Goal: Information Seeking & Learning: Learn about a topic

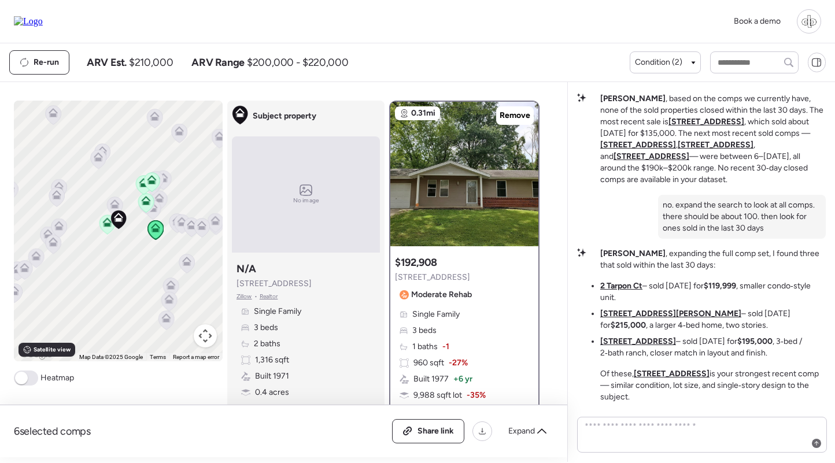
scroll to position [-2, 0]
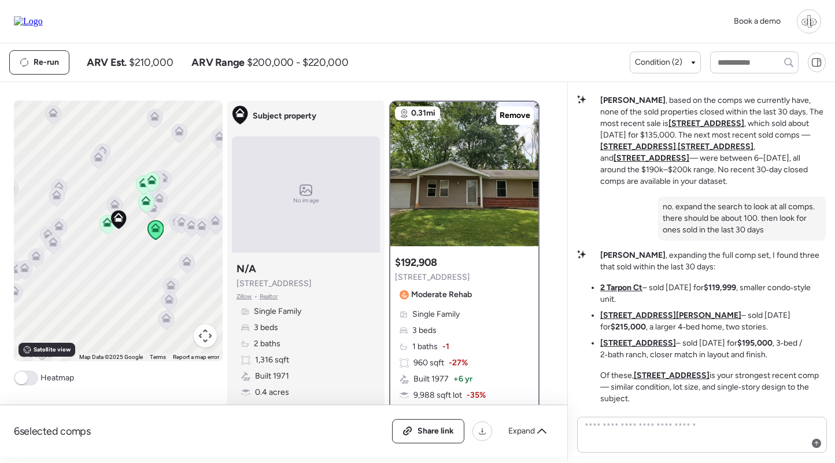
click at [107, 228] on icon at bounding box center [107, 224] width 16 height 19
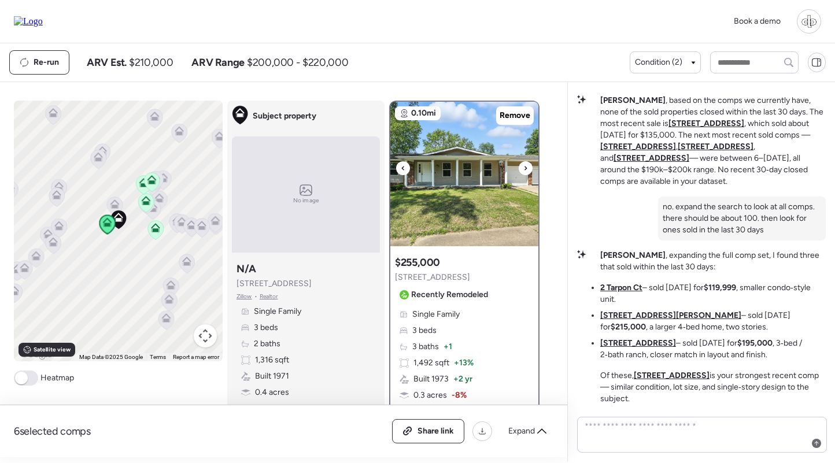
click at [438, 187] on img at bounding box center [464, 174] width 148 height 145
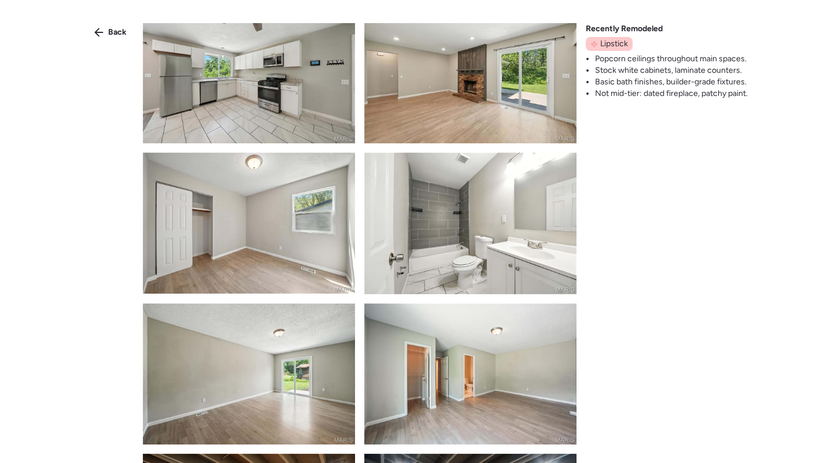
scroll to position [322, 0]
click at [113, 30] on span "Back" at bounding box center [117, 33] width 19 height 12
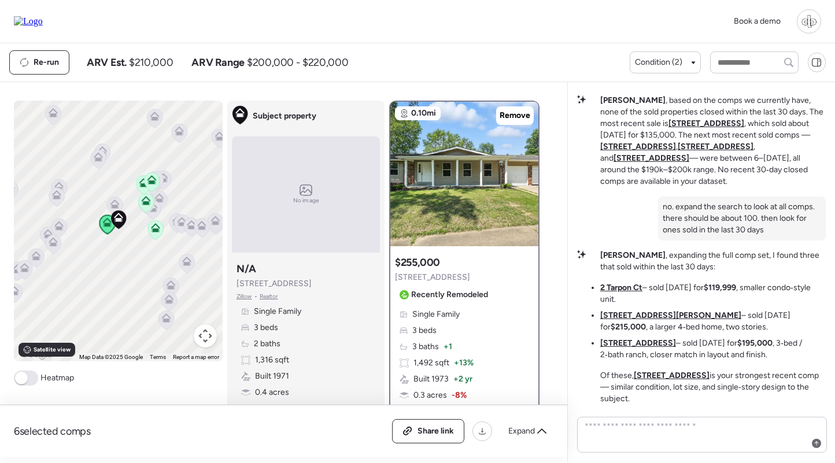
click at [453, 350] on div "Single Family 3 beds 3 baths + 1 1,492 sqft + 13% Built 1973 + 2 yr 0.3 acres -…" at bounding box center [464, 379] width 139 height 141
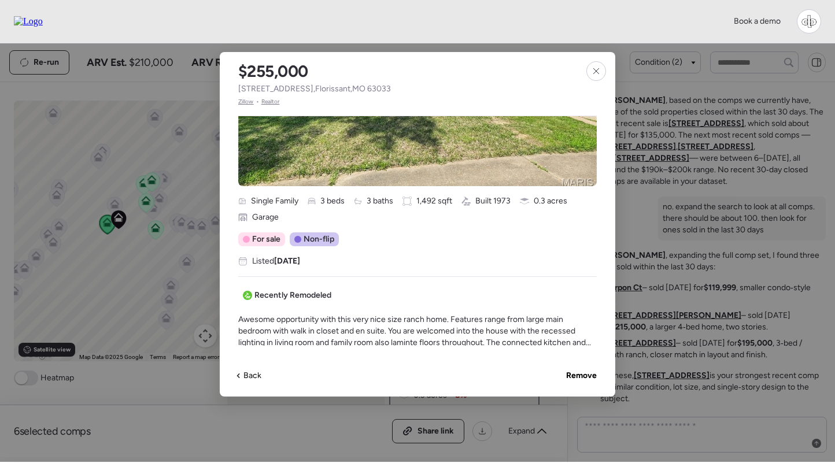
scroll to position [256, 0]
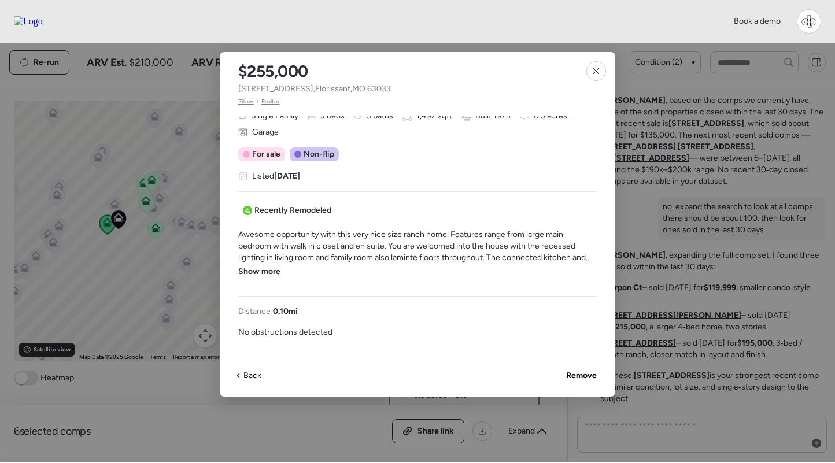
click at [249, 275] on span "Show more" at bounding box center [259, 272] width 42 height 12
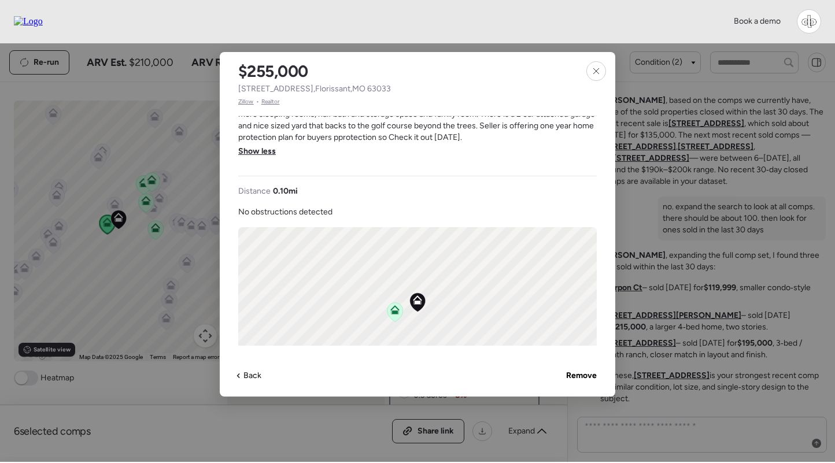
scroll to position [278, 0]
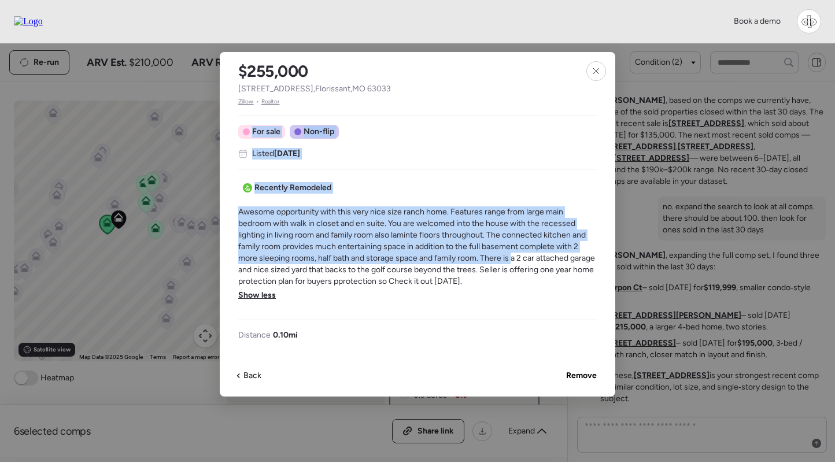
drag, startPoint x: 236, startPoint y: 209, endPoint x: 514, endPoint y: 263, distance: 283.3
click at [514, 263] on div "$255,000 11951 Jerries Ln , Florissant , MO 63033 Zillow • Realtor Single Famil…" at bounding box center [418, 224] width 396 height 345
click at [514, 263] on span "Awesome opportunity with this very nice size ranch home. Features range from la…" at bounding box center [417, 246] width 359 height 81
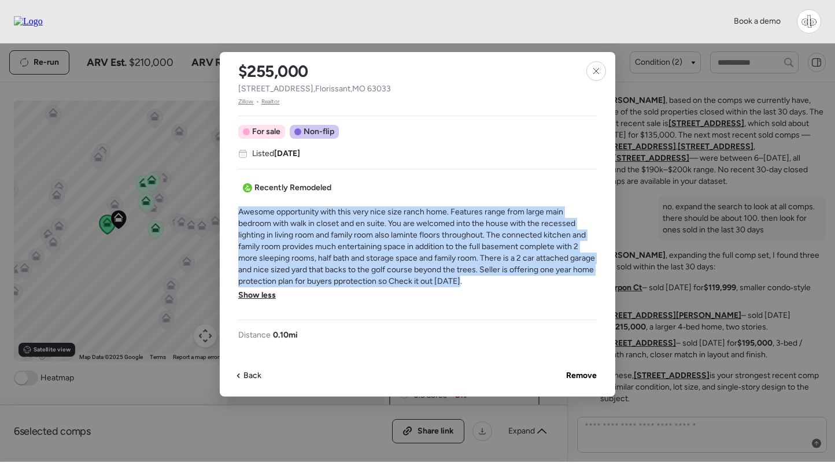
drag, startPoint x: 498, startPoint y: 283, endPoint x: 239, endPoint y: 215, distance: 268.1
click at [239, 215] on span "Awesome opportunity with this very nice size ranch home. Features range from la…" at bounding box center [417, 246] width 359 height 81
copy span "Awesome opportunity with this very nice size ranch home. Features range from la…"
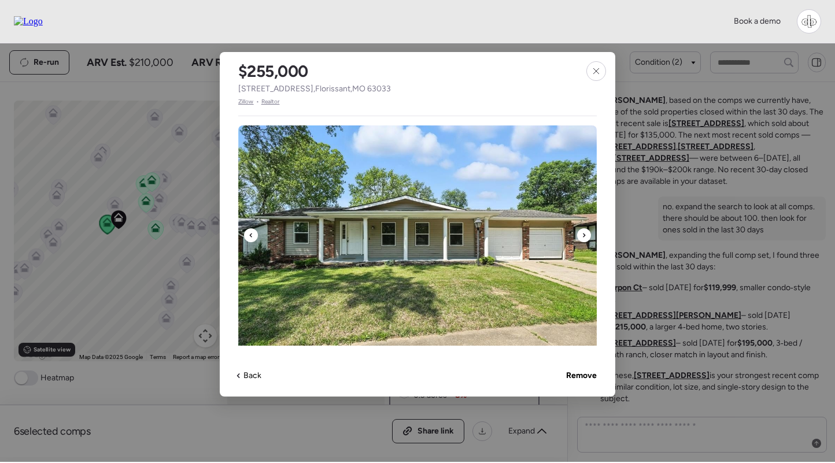
scroll to position [0, 0]
click at [505, 207] on img at bounding box center [417, 241] width 359 height 231
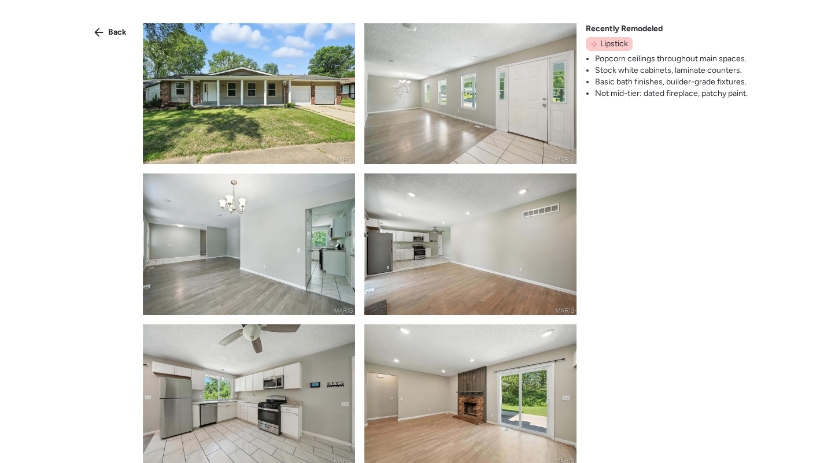
scroll to position [-2, 0]
click at [456, 132] on img at bounding box center [470, 93] width 212 height 141
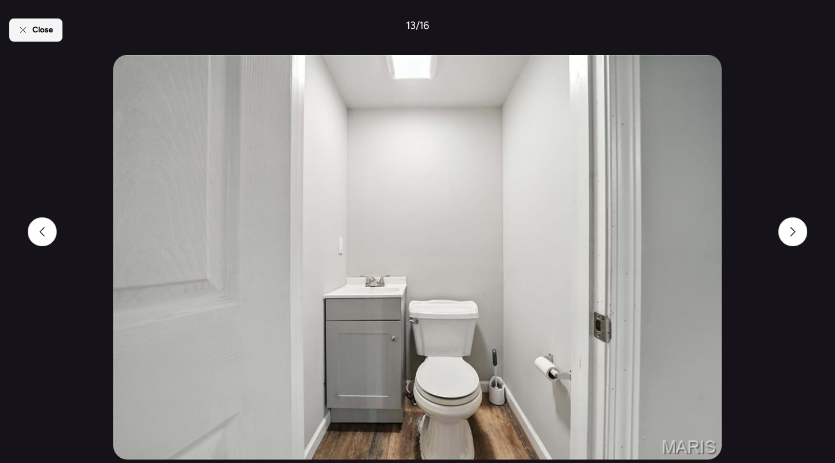
click at [39, 34] on span "Close" at bounding box center [42, 30] width 21 height 12
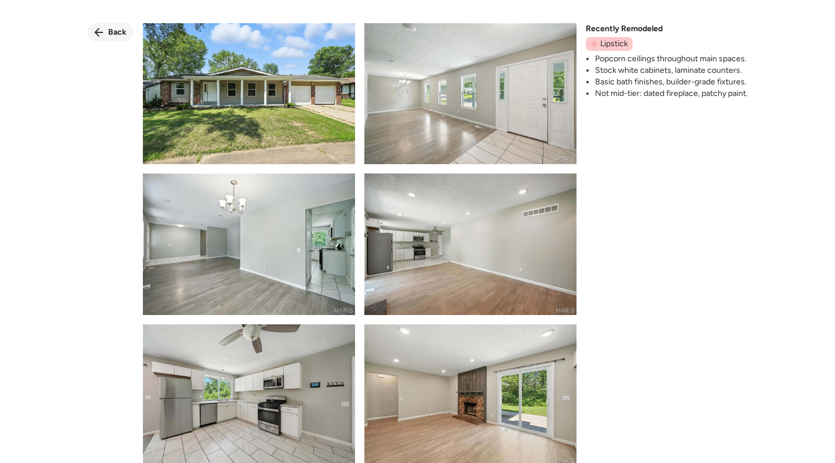
click at [99, 26] on div "Back" at bounding box center [110, 32] width 46 height 19
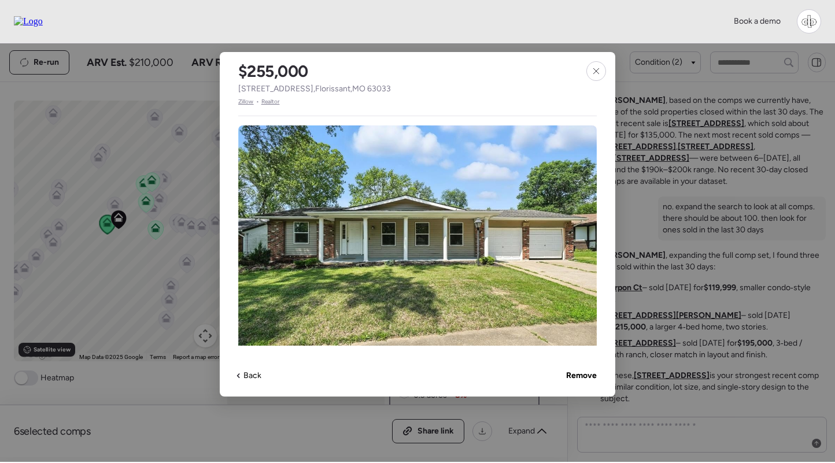
click at [252, 102] on span "Zillow" at bounding box center [246, 101] width 16 height 9
click at [273, 101] on span "Realtor" at bounding box center [270, 101] width 19 height 9
click at [393, 153] on img at bounding box center [417, 241] width 359 height 231
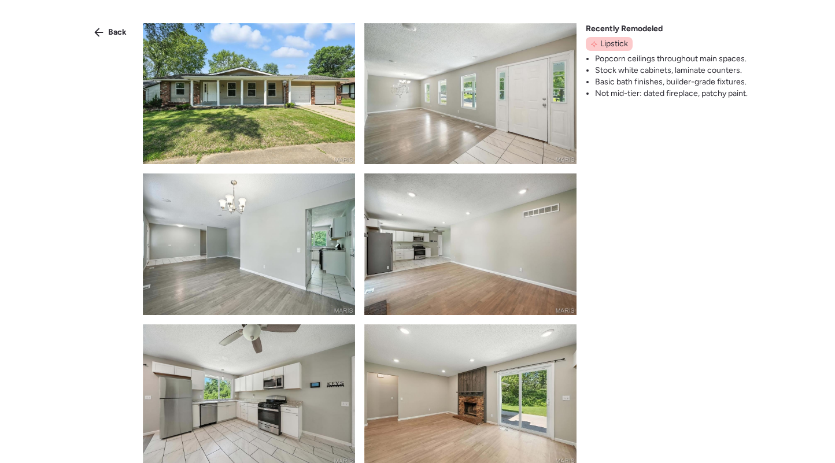
scroll to position [31, 0]
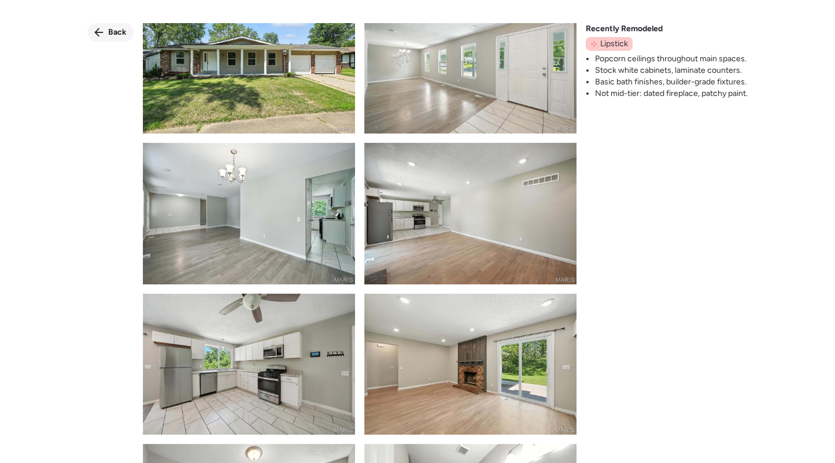
click at [117, 32] on span "Back" at bounding box center [117, 33] width 19 height 12
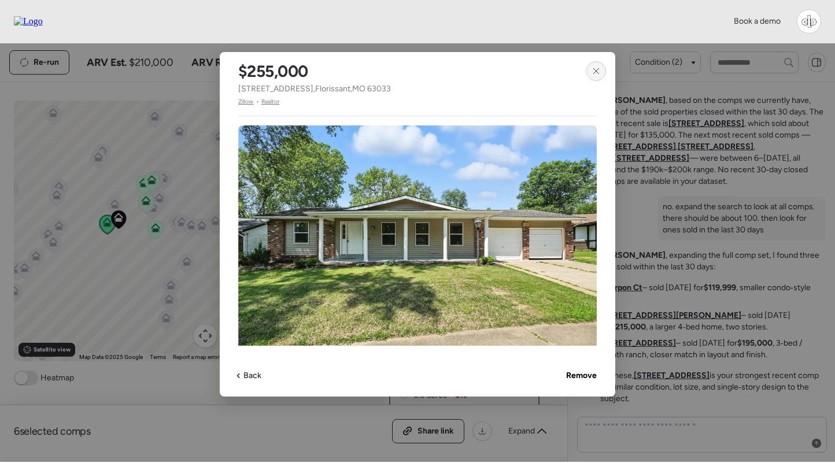
click at [592, 69] on icon at bounding box center [596, 71] width 9 height 9
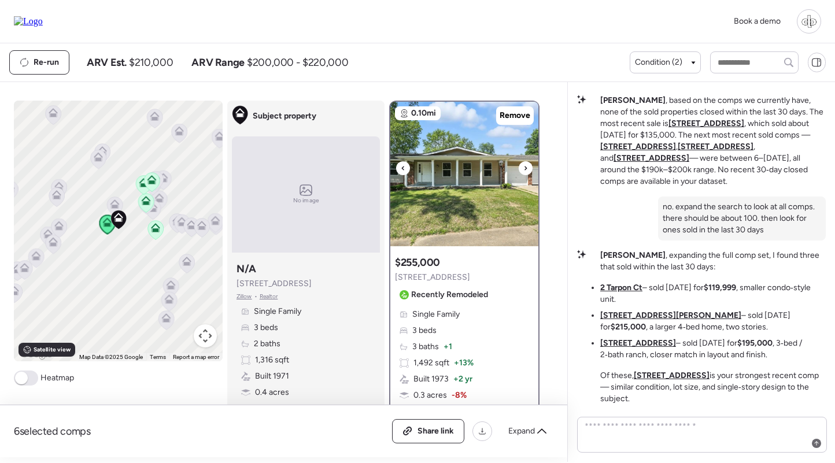
click at [473, 195] on img at bounding box center [464, 174] width 148 height 145
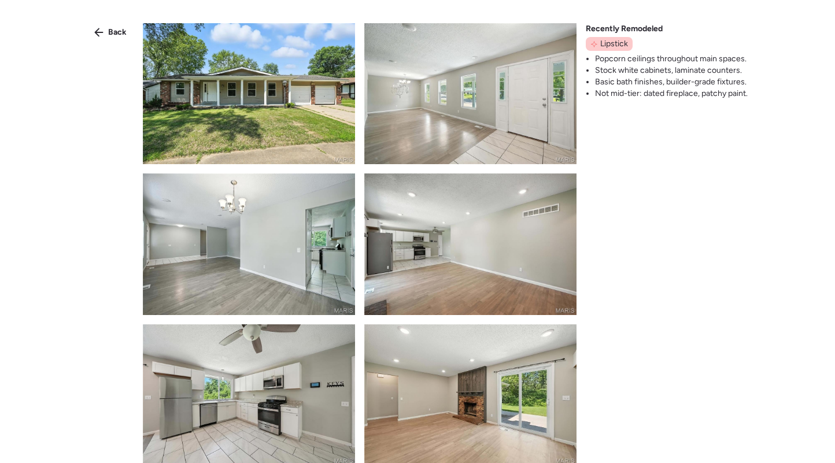
click at [466, 102] on img at bounding box center [470, 93] width 212 height 141
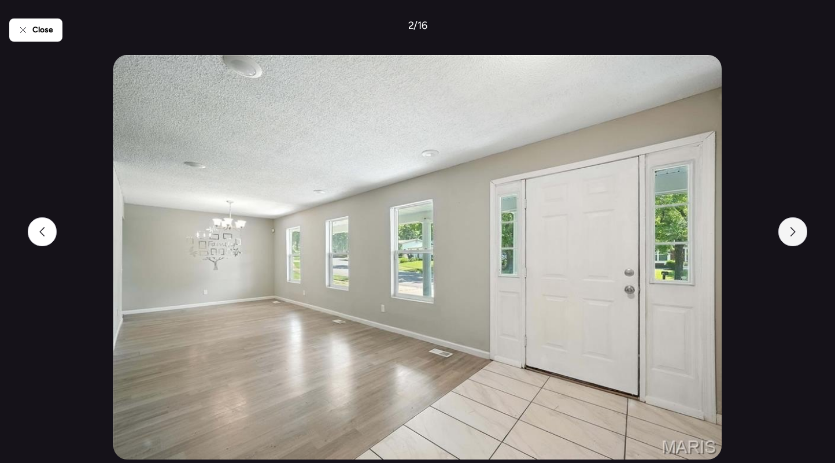
click at [791, 233] on icon at bounding box center [792, 231] width 9 height 9
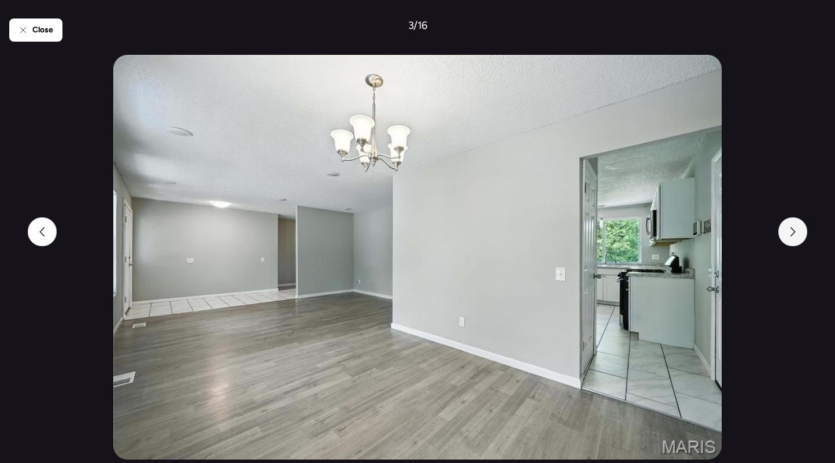
click at [787, 224] on div at bounding box center [792, 231] width 29 height 29
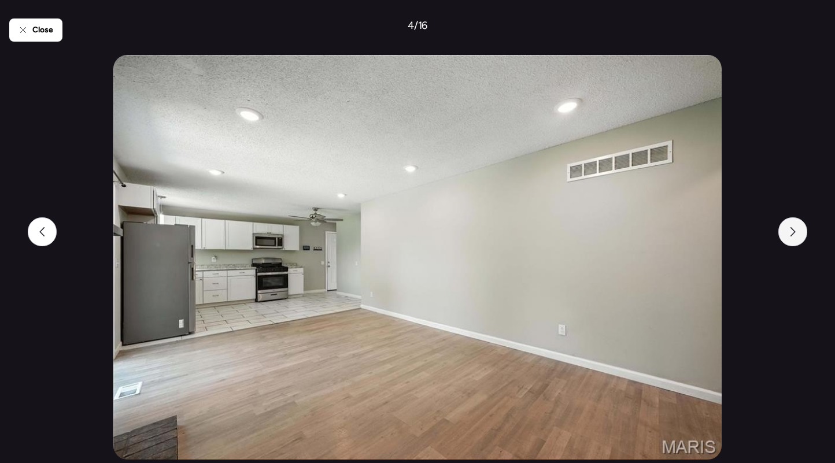
click at [794, 233] on icon at bounding box center [793, 231] width 5 height 9
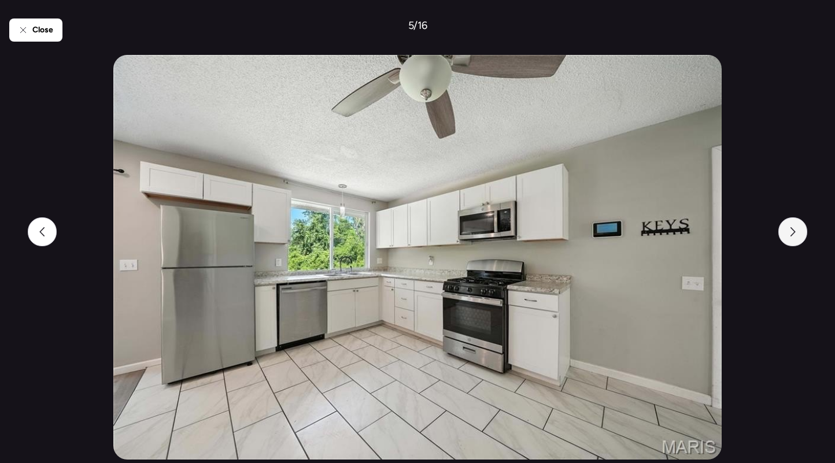
click at [792, 231] on icon at bounding box center [792, 231] width 9 height 9
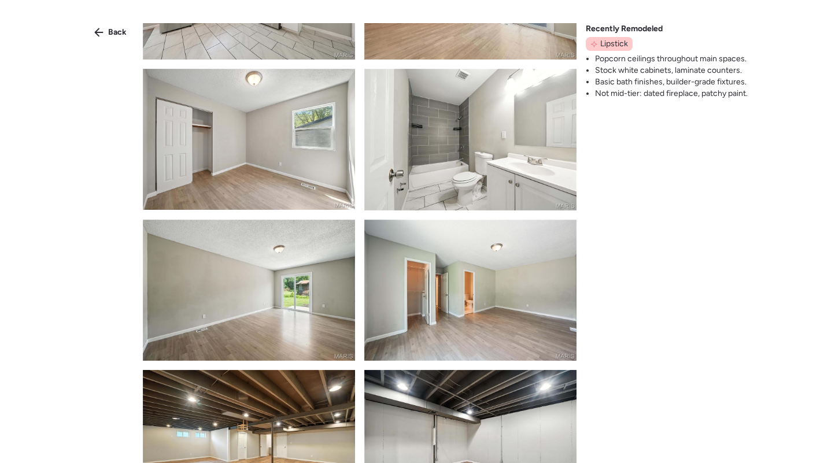
scroll to position [417, 0]
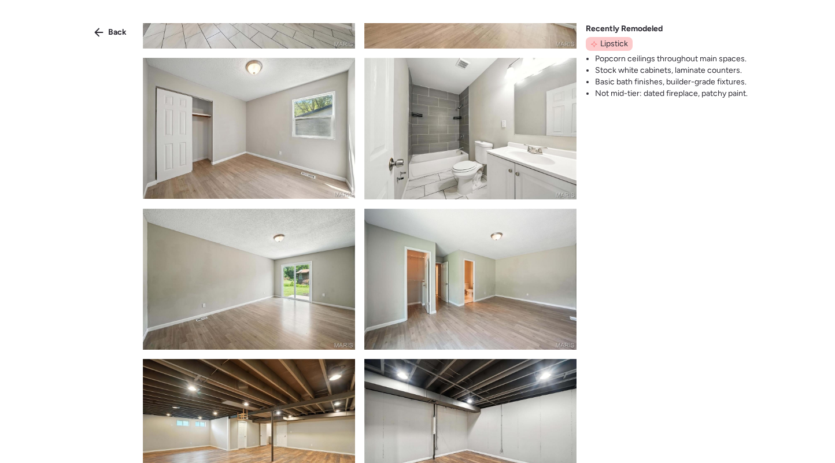
click at [497, 139] on img at bounding box center [470, 128] width 212 height 141
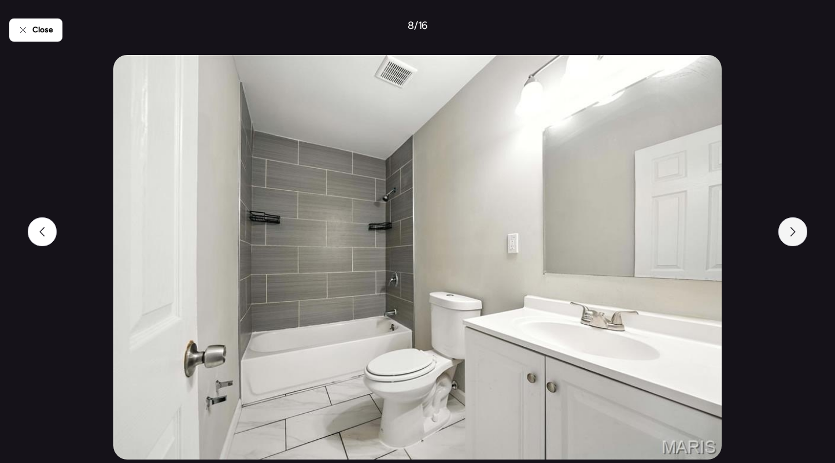
click at [787, 222] on div at bounding box center [792, 231] width 29 height 29
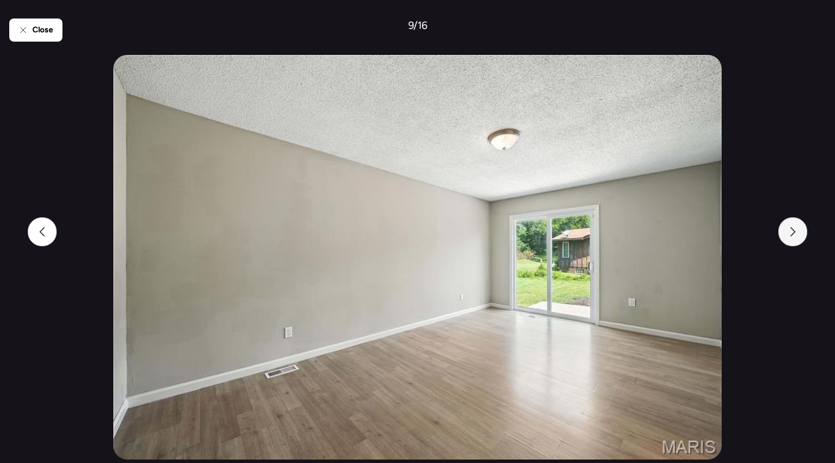
click at [787, 222] on div at bounding box center [792, 231] width 29 height 29
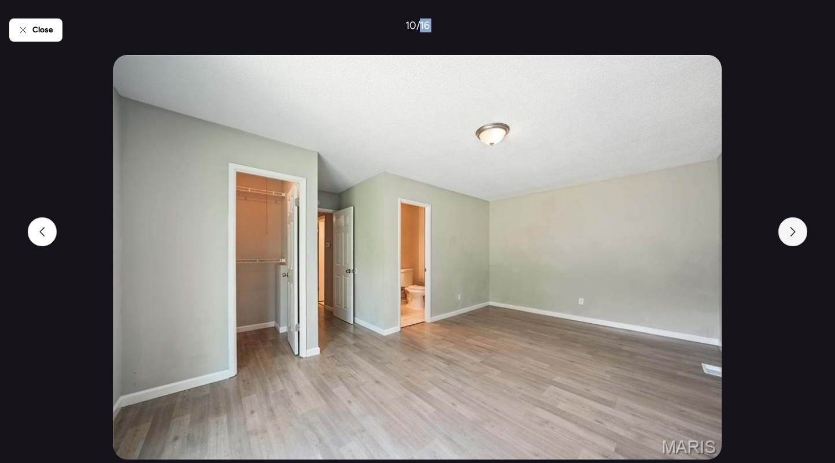
click at [787, 222] on div at bounding box center [792, 231] width 29 height 29
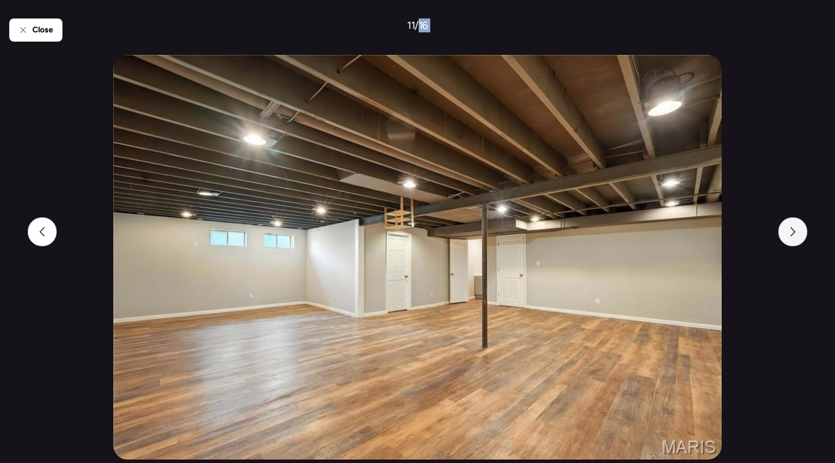
click at [787, 222] on div at bounding box center [792, 231] width 29 height 29
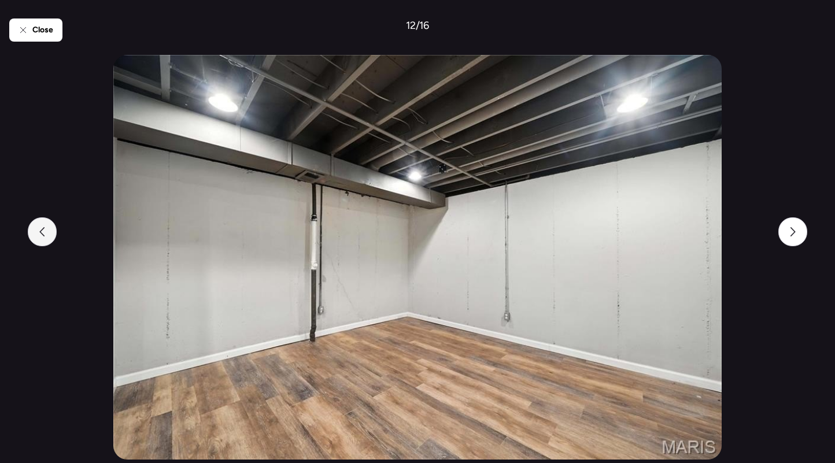
click at [36, 231] on div at bounding box center [42, 231] width 29 height 29
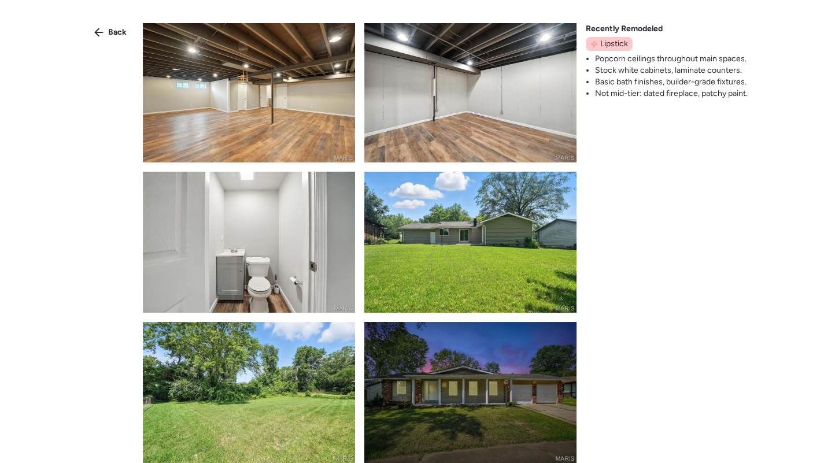
scroll to position [755, 0]
click at [121, 33] on span "Back" at bounding box center [117, 33] width 19 height 12
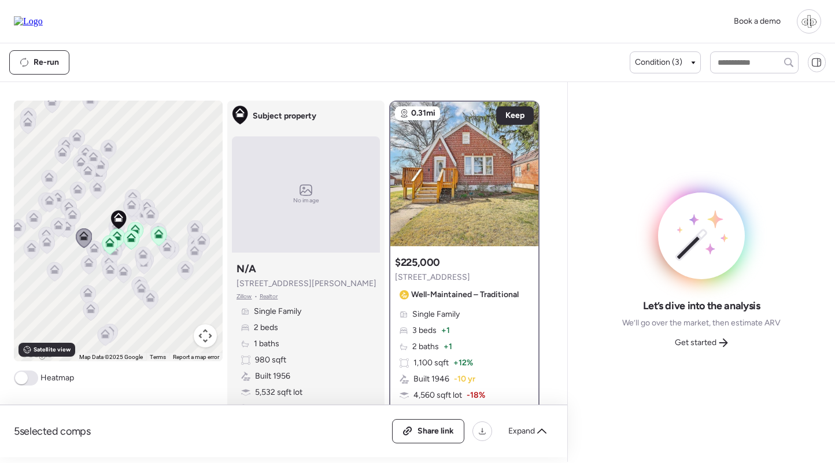
scroll to position [70, 0]
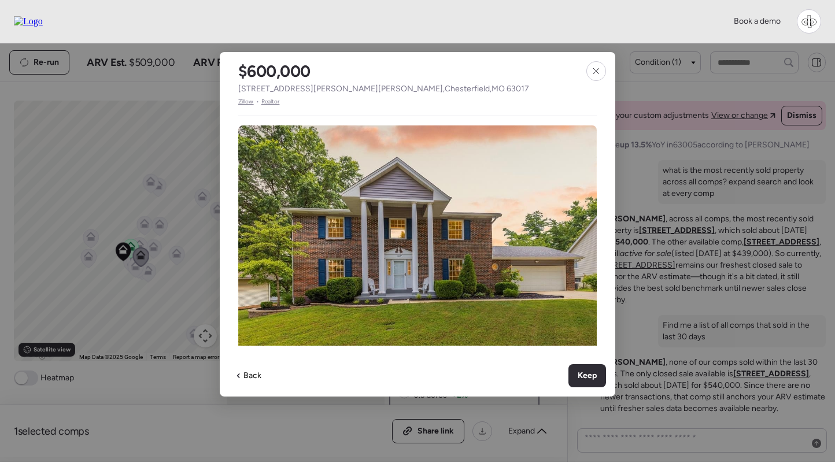
scroll to position [80, 0]
